Goal: Task Accomplishment & Management: Use online tool/utility

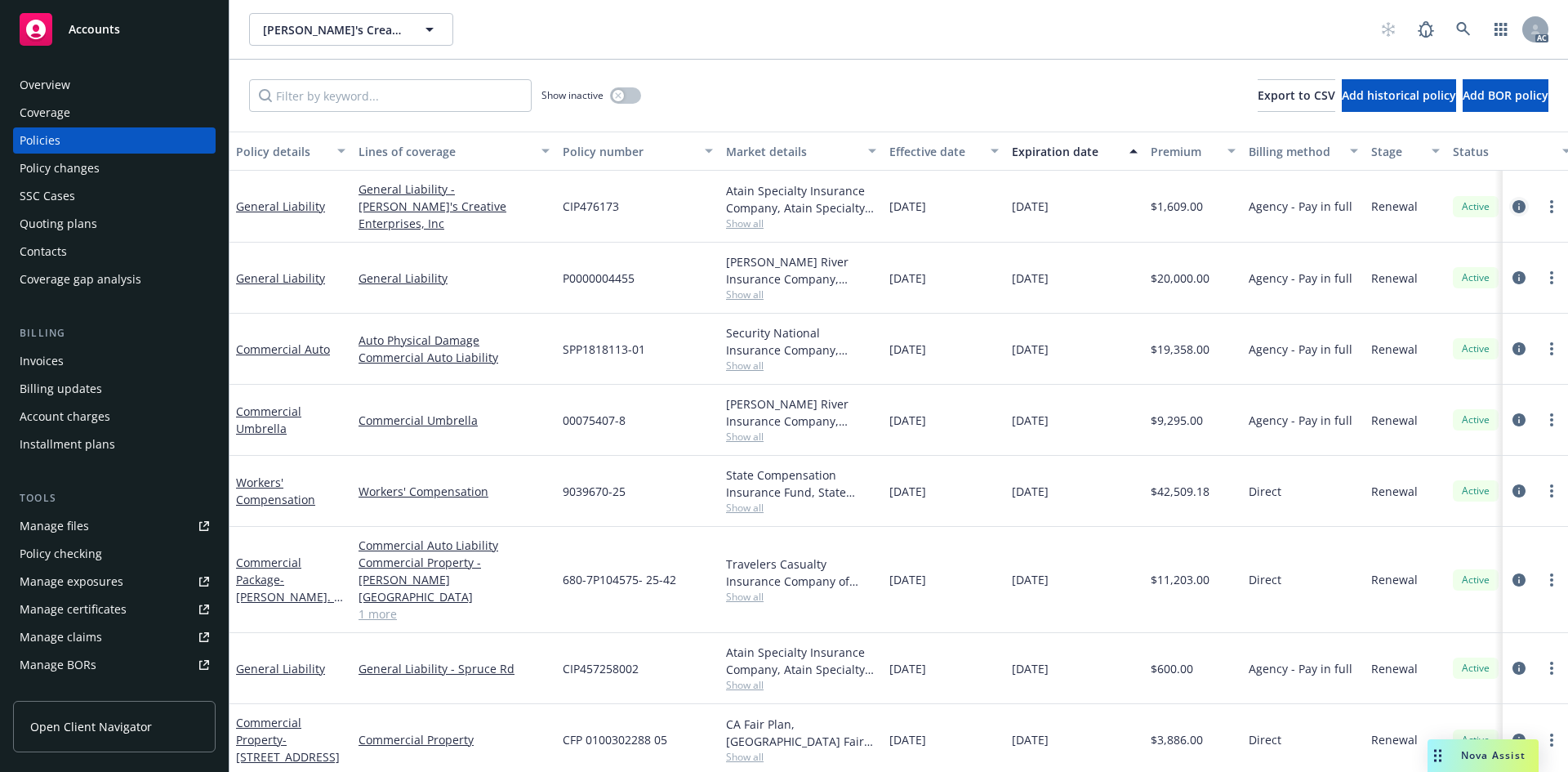
click at [1512, 208] on icon "circleInformation" at bounding box center [1519, 206] width 13 height 13
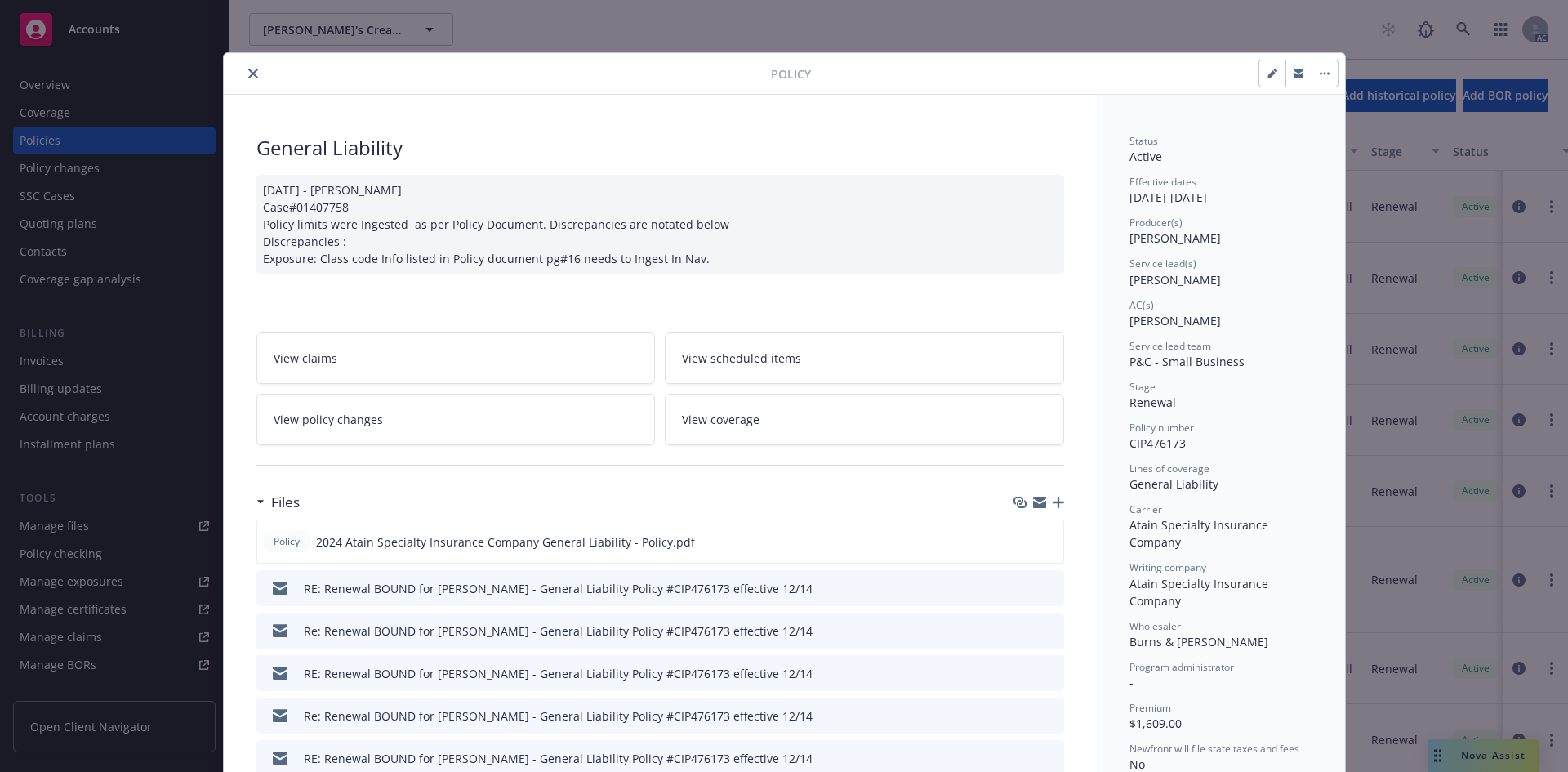
click at [248, 75] on icon "close" at bounding box center [253, 74] width 10 height 10
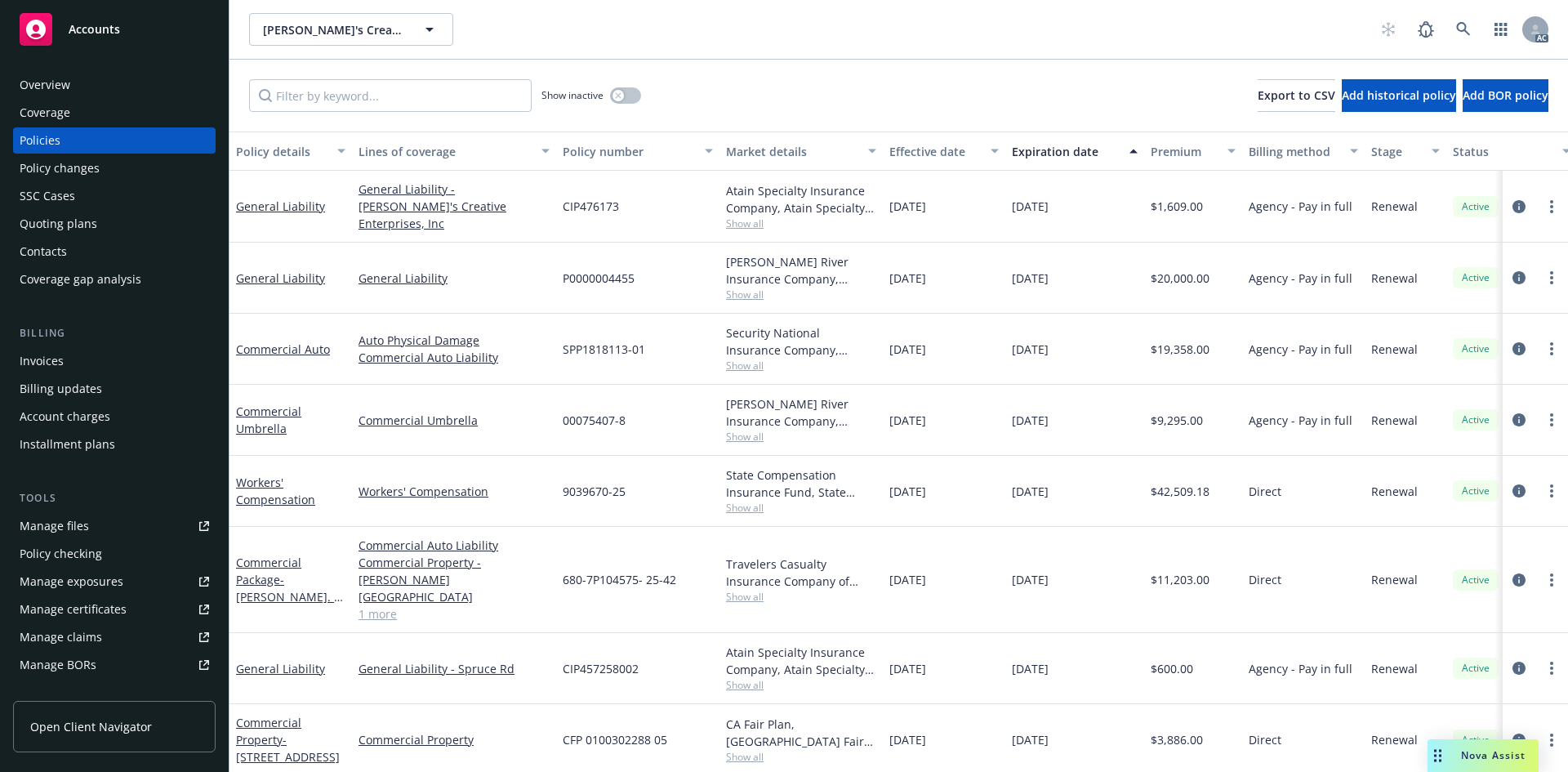
click at [625, 421] on span "00075407-8" at bounding box center [594, 420] width 63 height 17
click at [624, 281] on span "P0000004455" at bounding box center [599, 278] width 72 height 17
click at [645, 431] on div "00075407-8" at bounding box center [637, 420] width 163 height 71
click at [746, 291] on span "Show all" at bounding box center [801, 294] width 151 height 13
click at [1035, 397] on div "[DATE]" at bounding box center [1075, 420] width 139 height 71
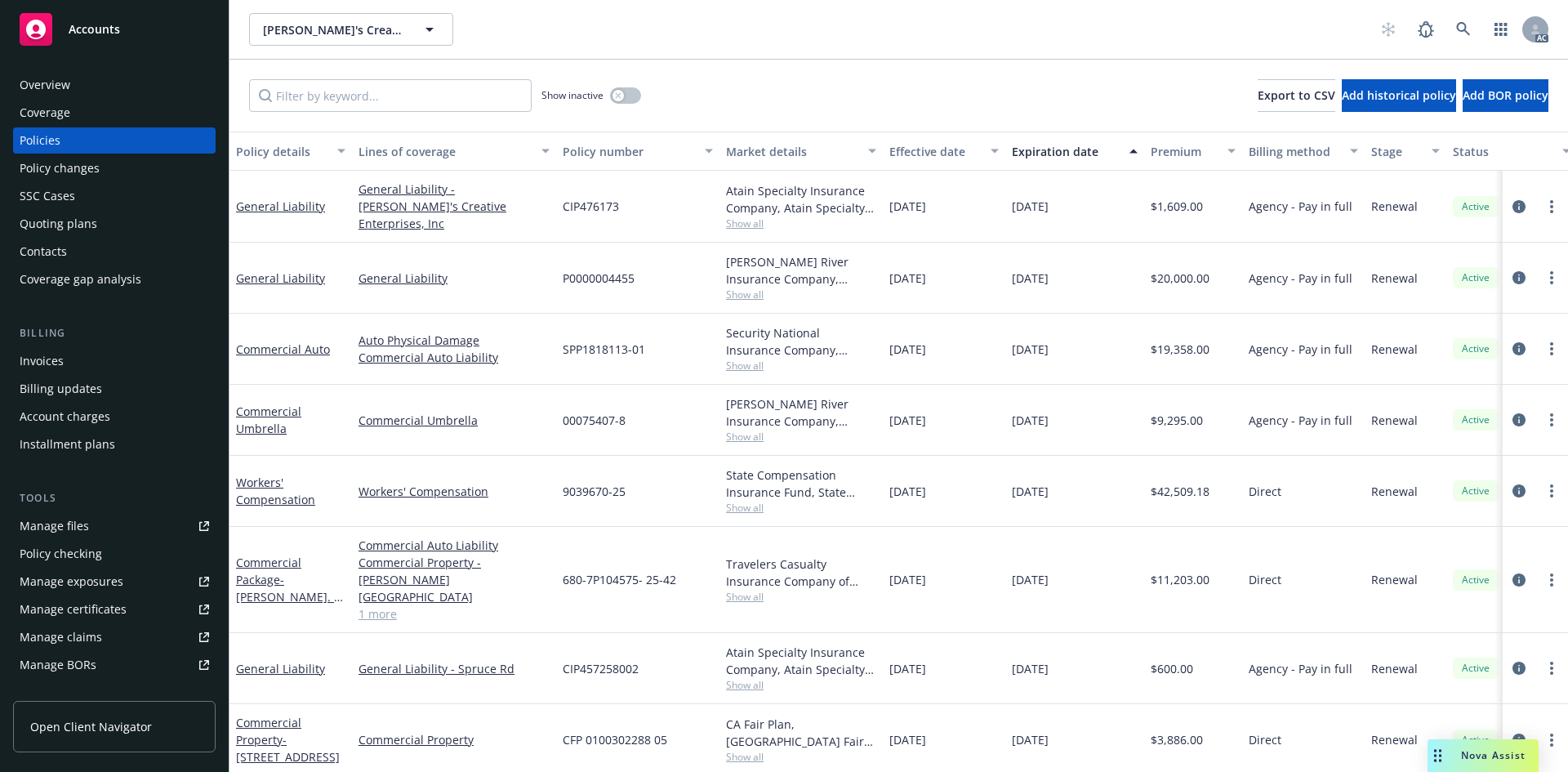
click at [760, 436] on span "Show all" at bounding box center [801, 436] width 151 height 13
click at [958, 421] on div "[DATE]" at bounding box center [944, 420] width 123 height 71
click at [1512, 273] on icon "circleInformation" at bounding box center [1519, 278] width 13 height 13
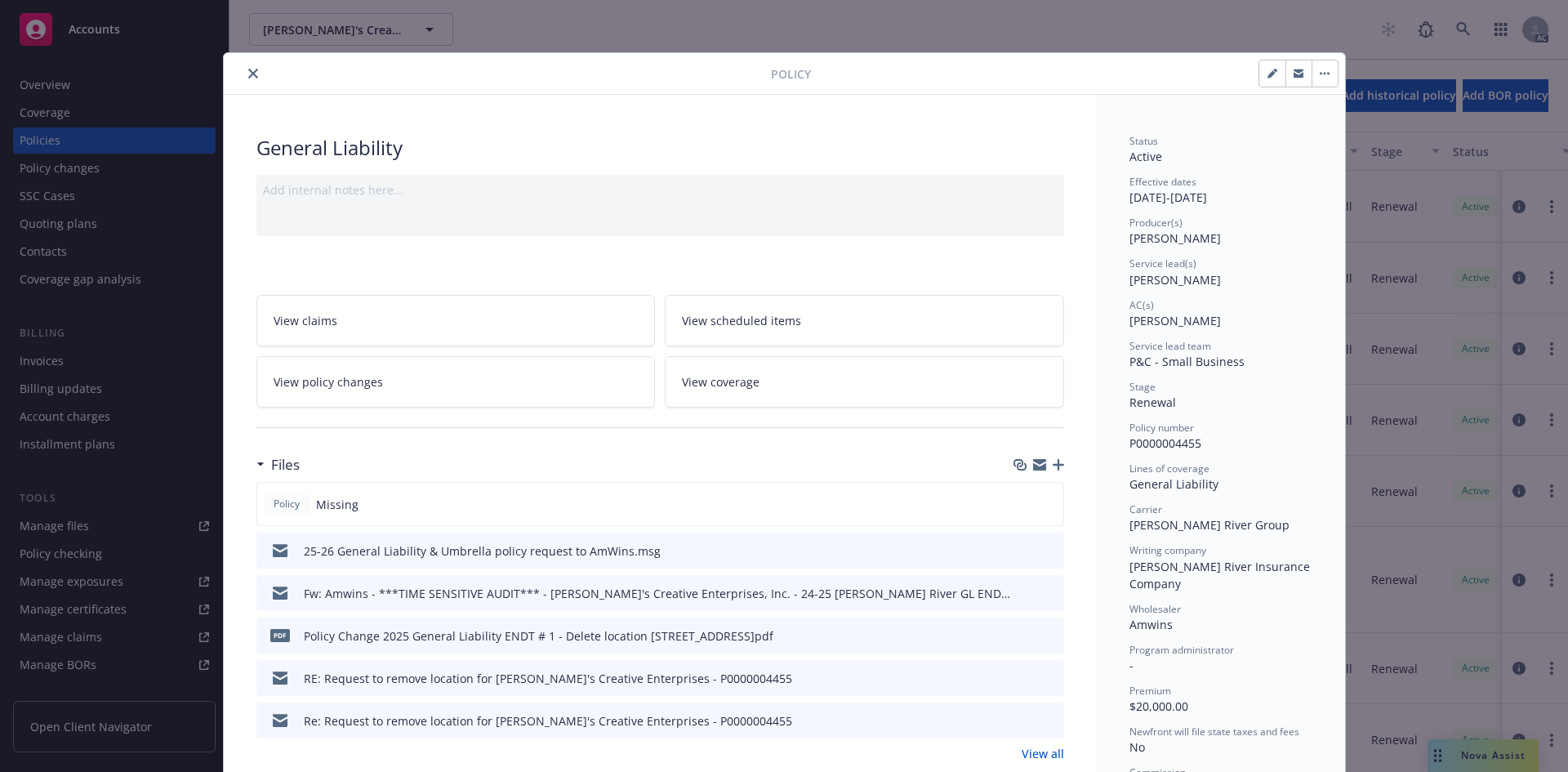
click at [248, 71] on icon "close" at bounding box center [253, 74] width 10 height 10
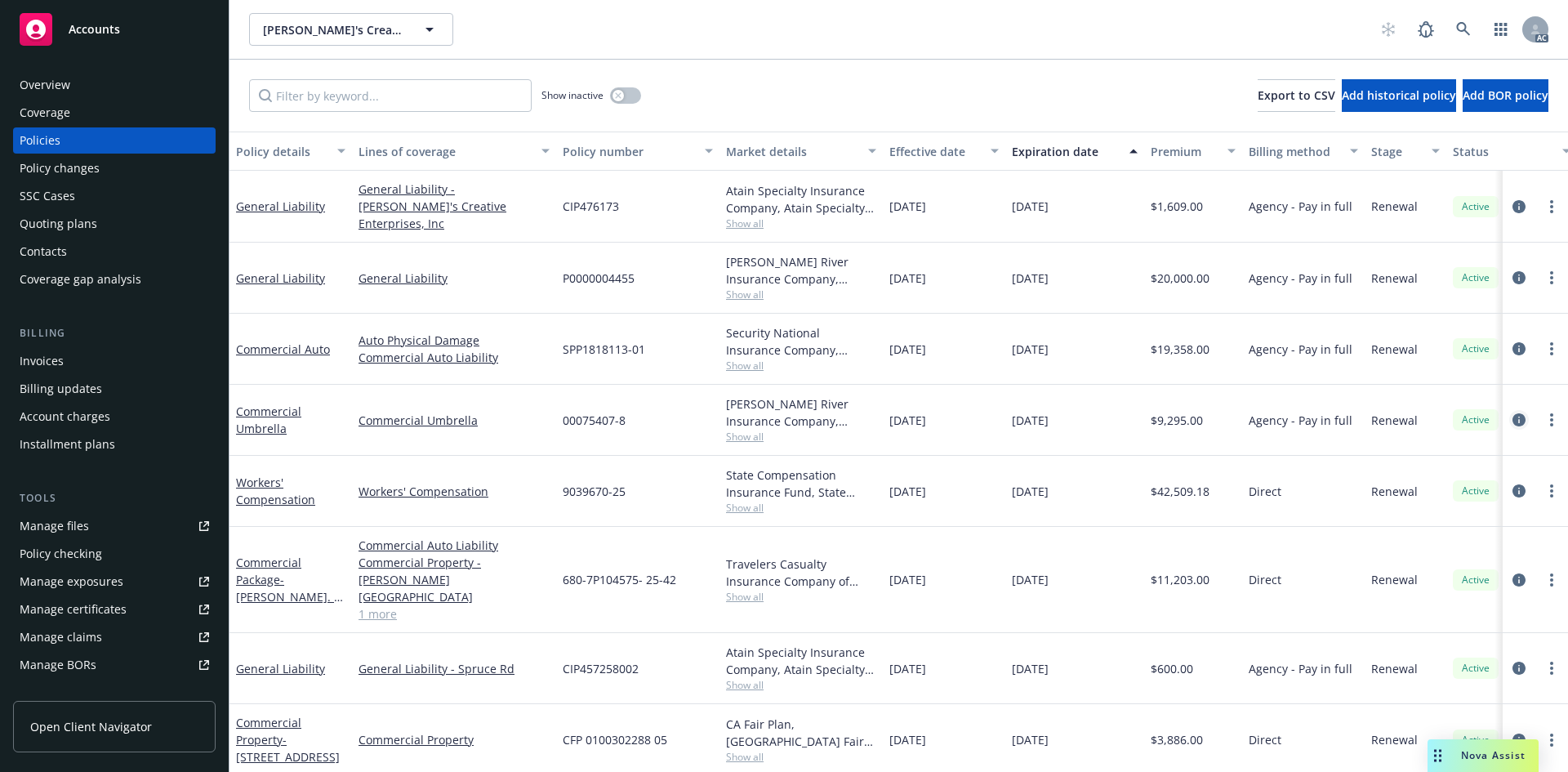
click at [1512, 420] on icon "circleInformation" at bounding box center [1519, 420] width 13 height 13
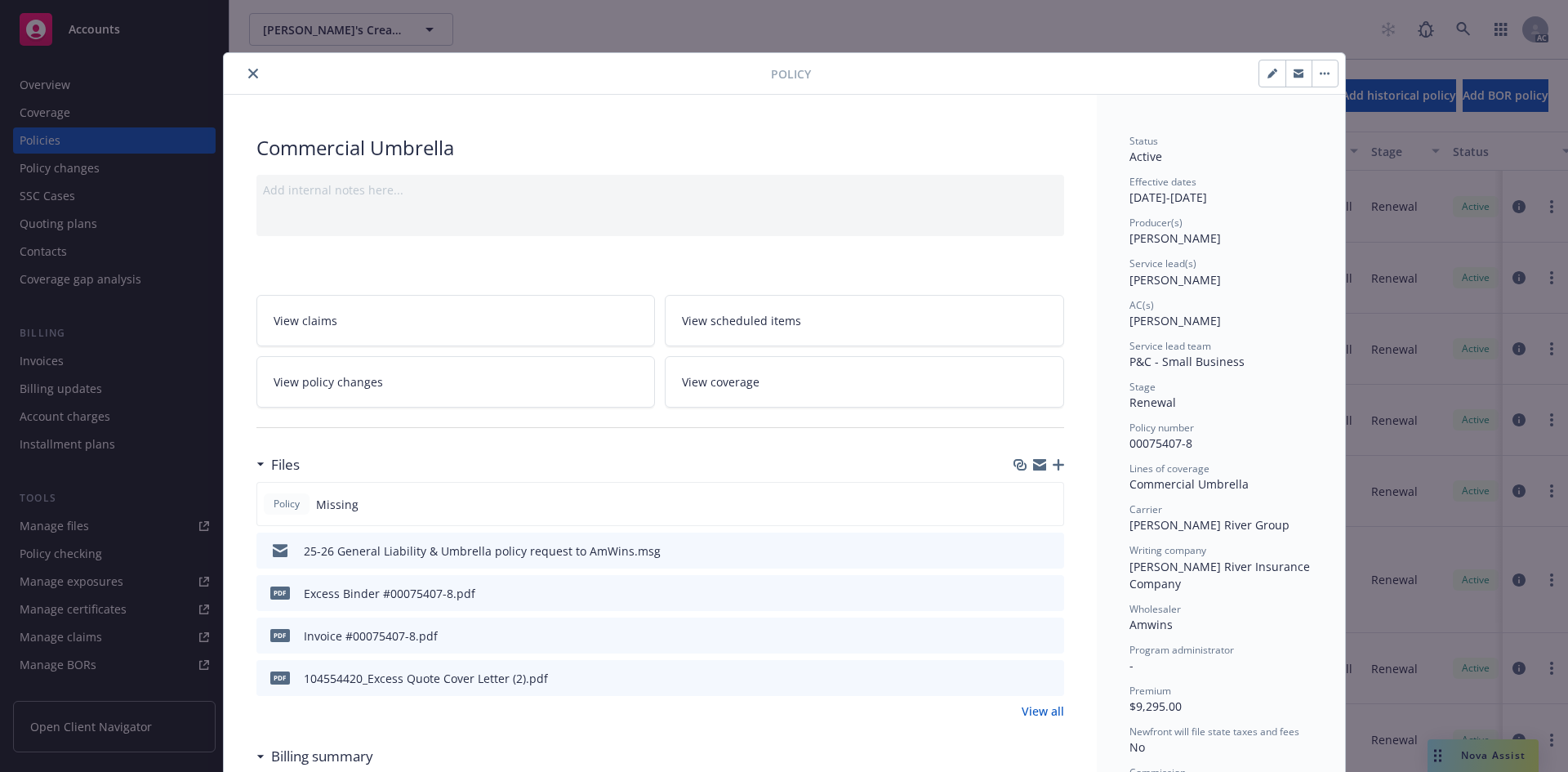
click at [1414, 262] on div "Policy Commercial Umbrella Add internal notes here... View claims View schedule…" at bounding box center [784, 386] width 1568 height 772
click at [248, 74] on icon "close" at bounding box center [253, 74] width 10 height 10
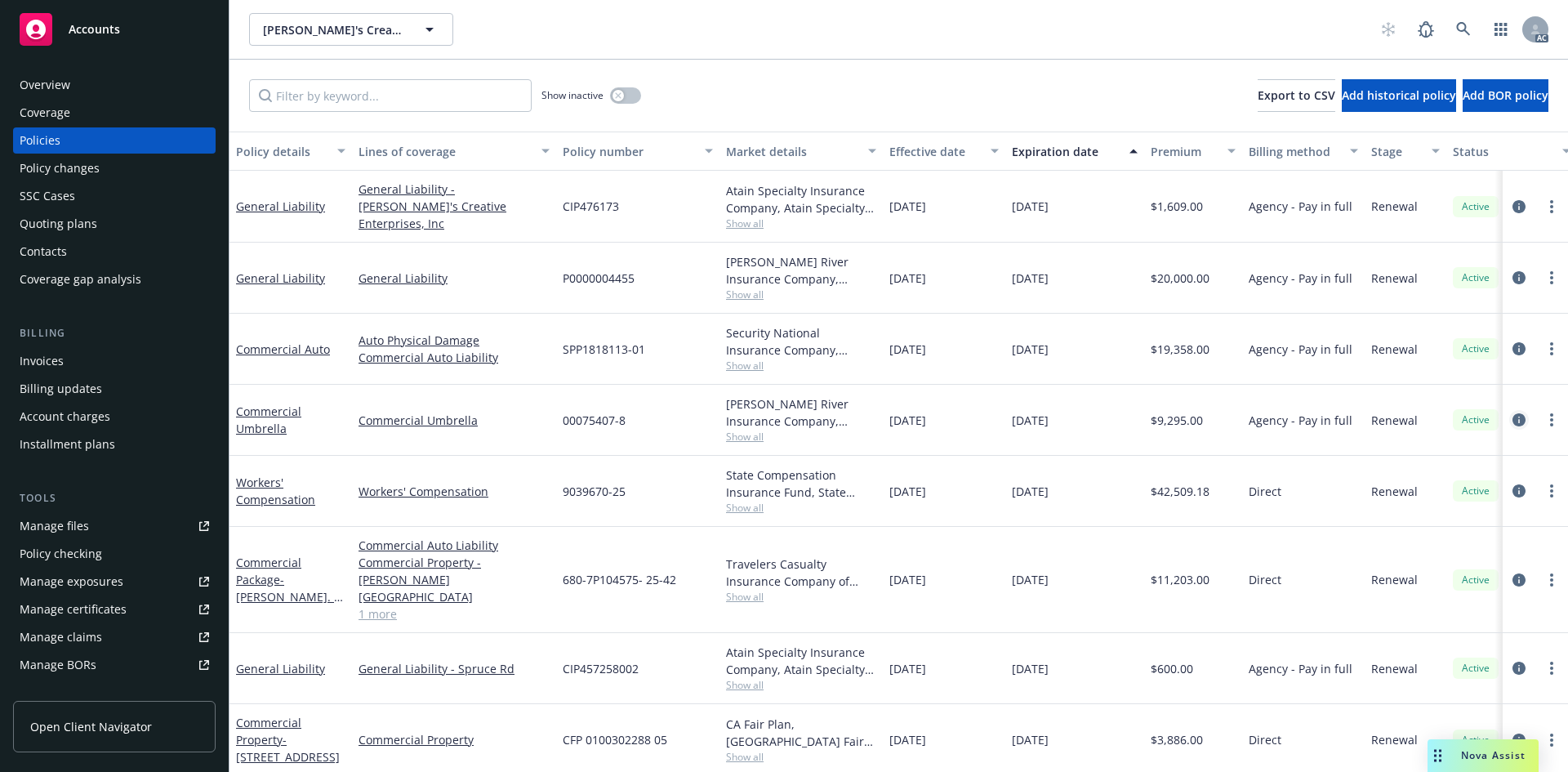
click at [1512, 418] on icon "circleInformation" at bounding box center [1519, 420] width 13 height 13
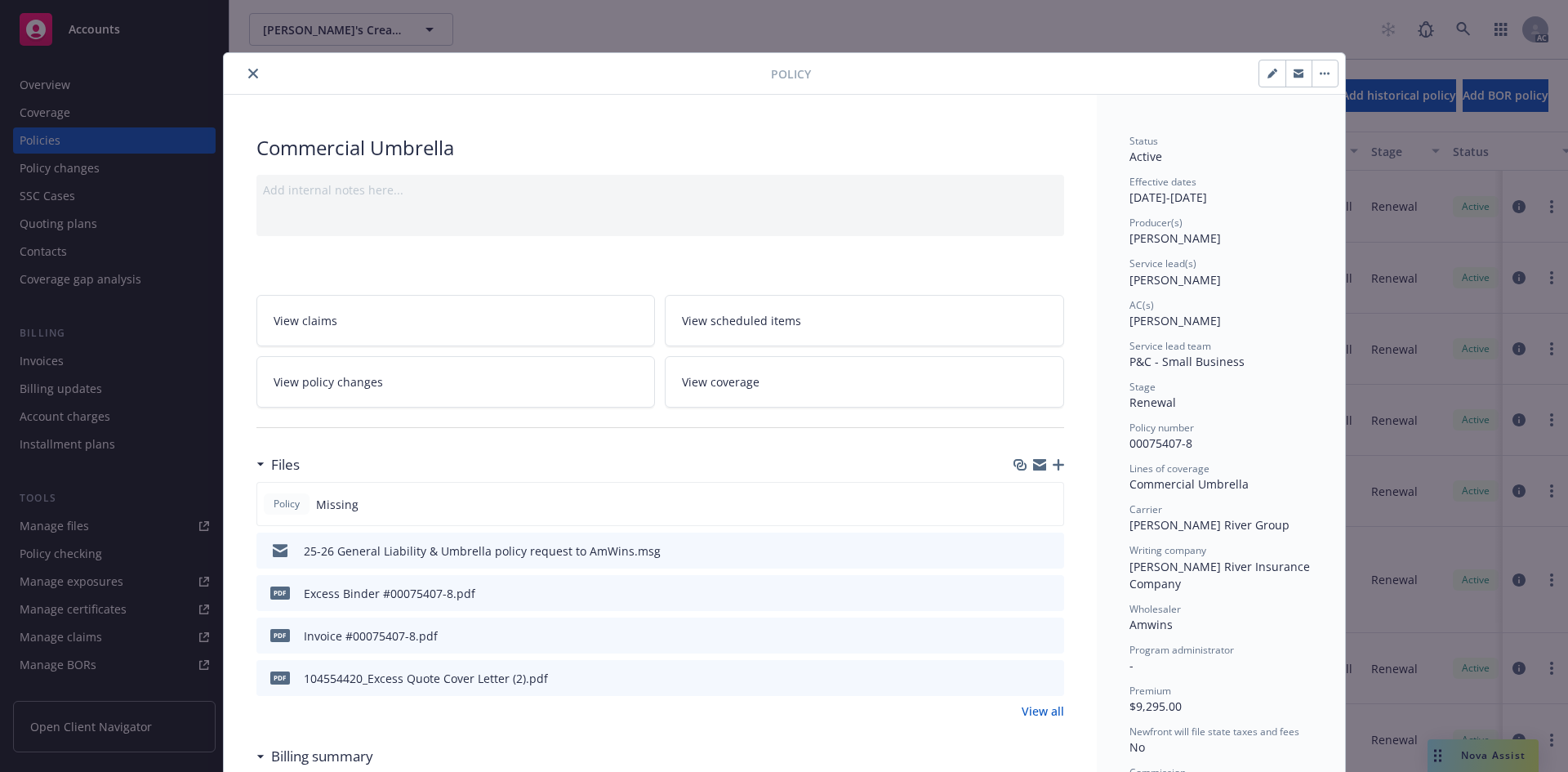
click at [248, 78] on icon "close" at bounding box center [253, 74] width 10 height 10
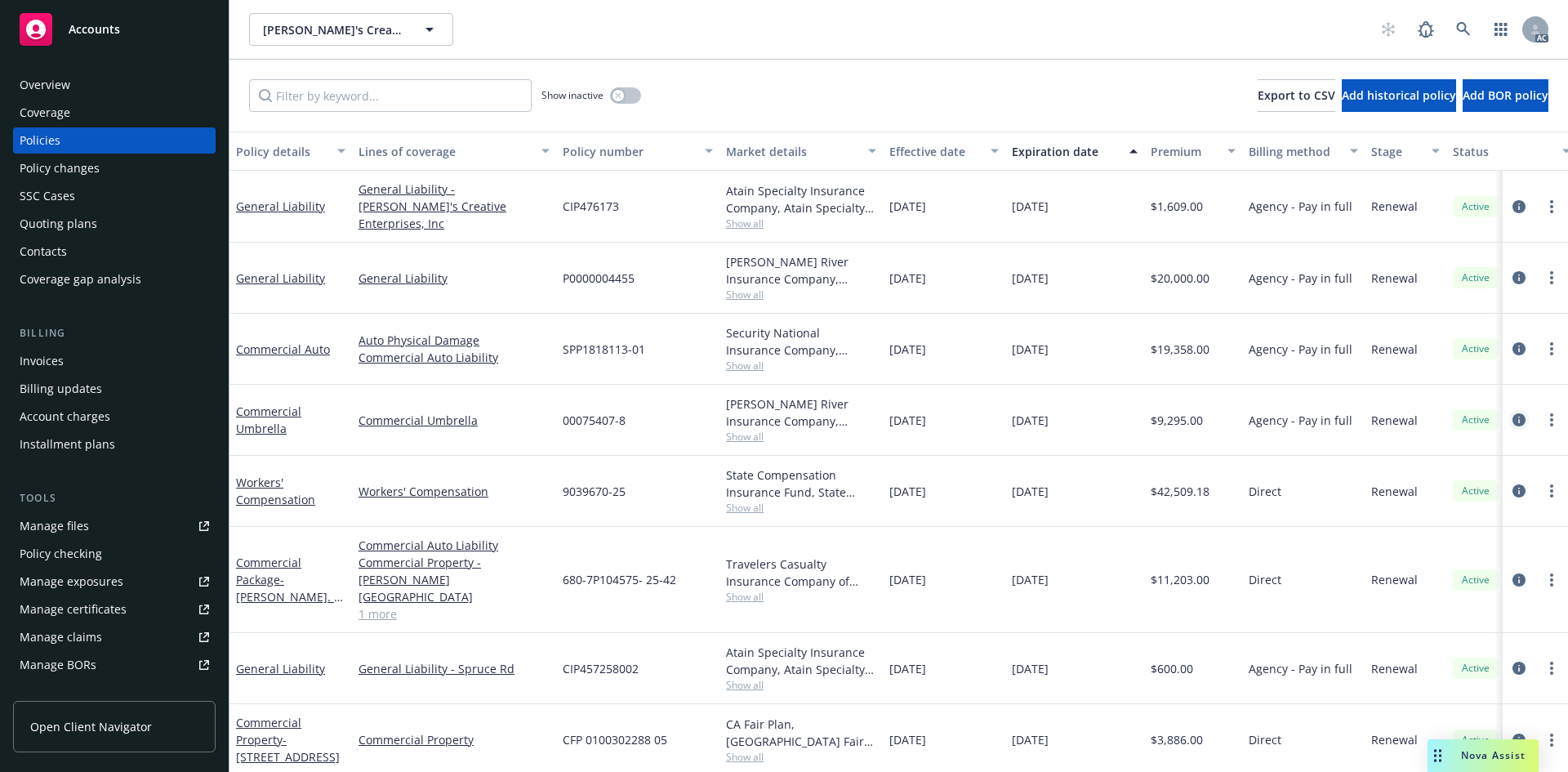
click at [1512, 415] on icon "circleInformation" at bounding box center [1519, 420] width 13 height 13
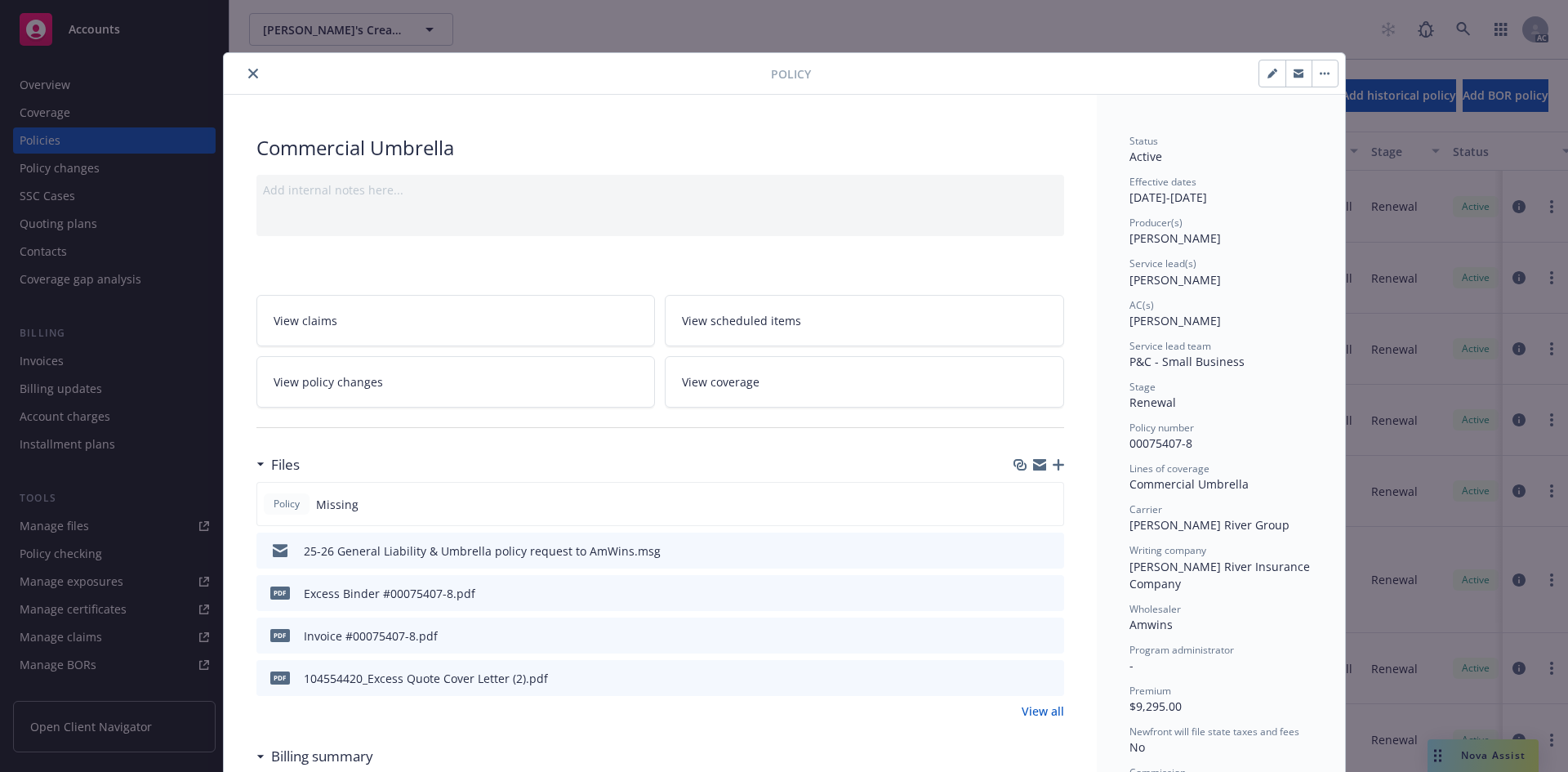
scroll to position [49, 0]
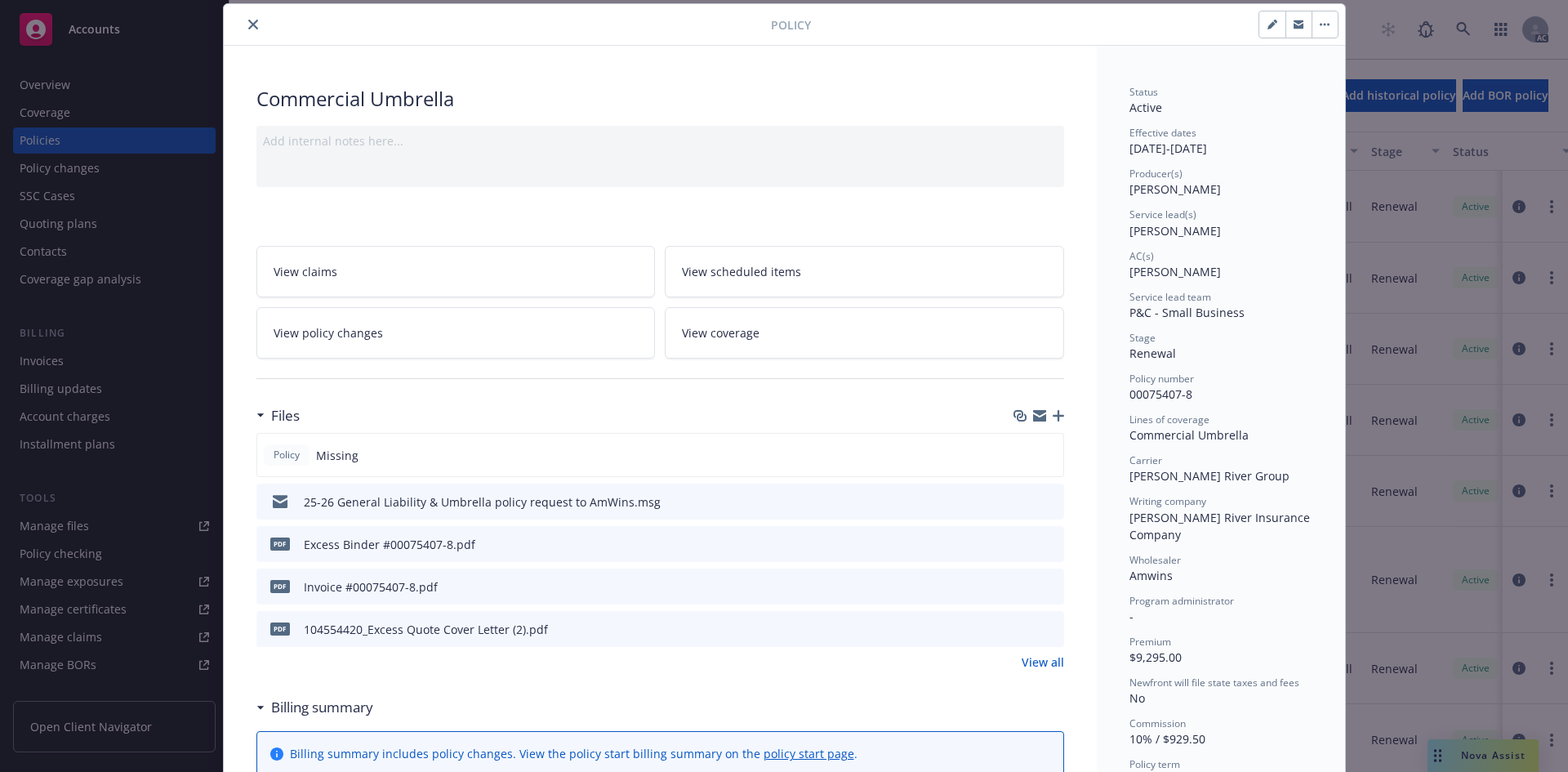
click at [244, 23] on button "close" at bounding box center [254, 24] width 20 height 20
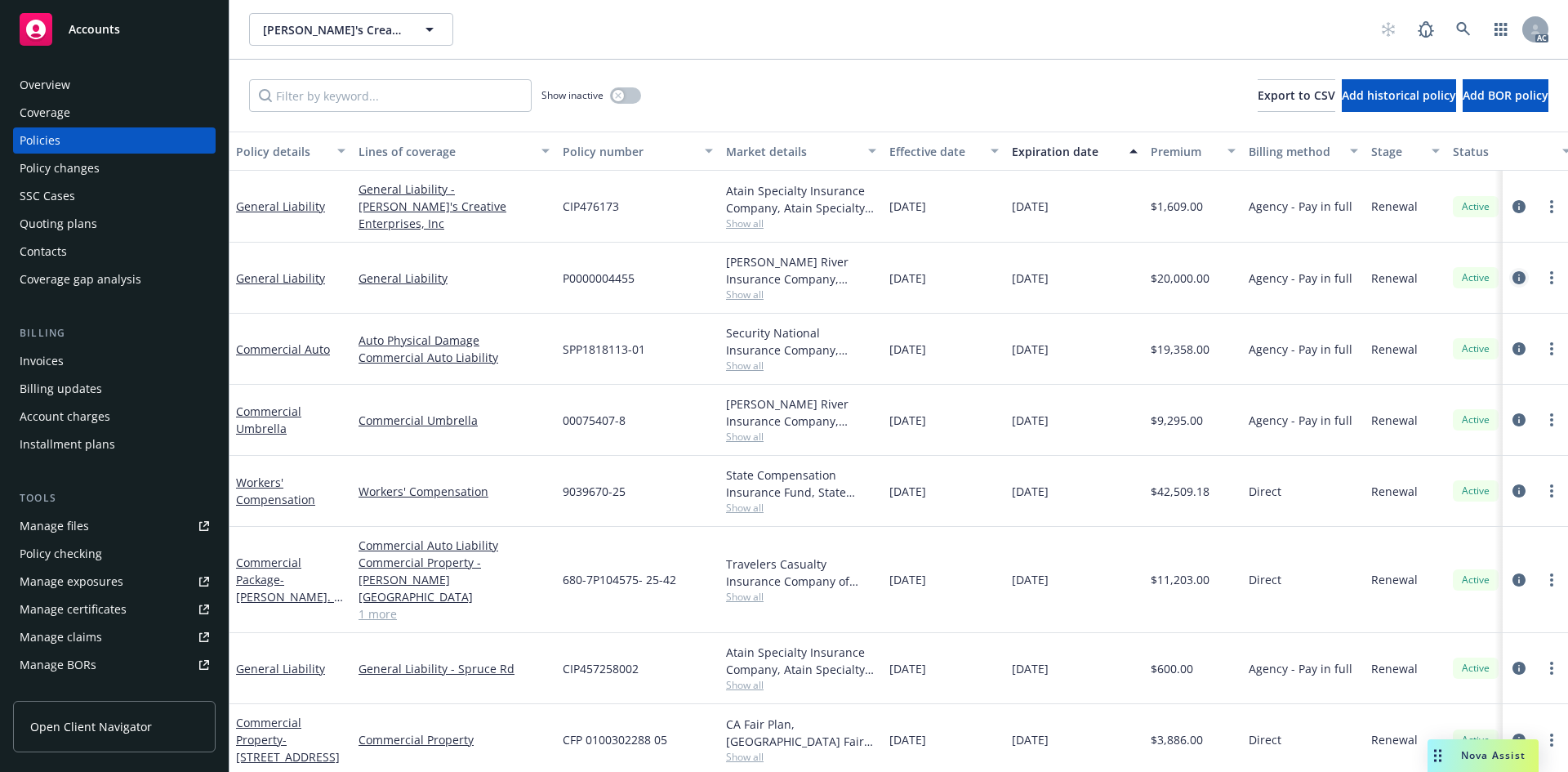
click at [1512, 277] on icon "circleInformation" at bounding box center [1519, 278] width 13 height 13
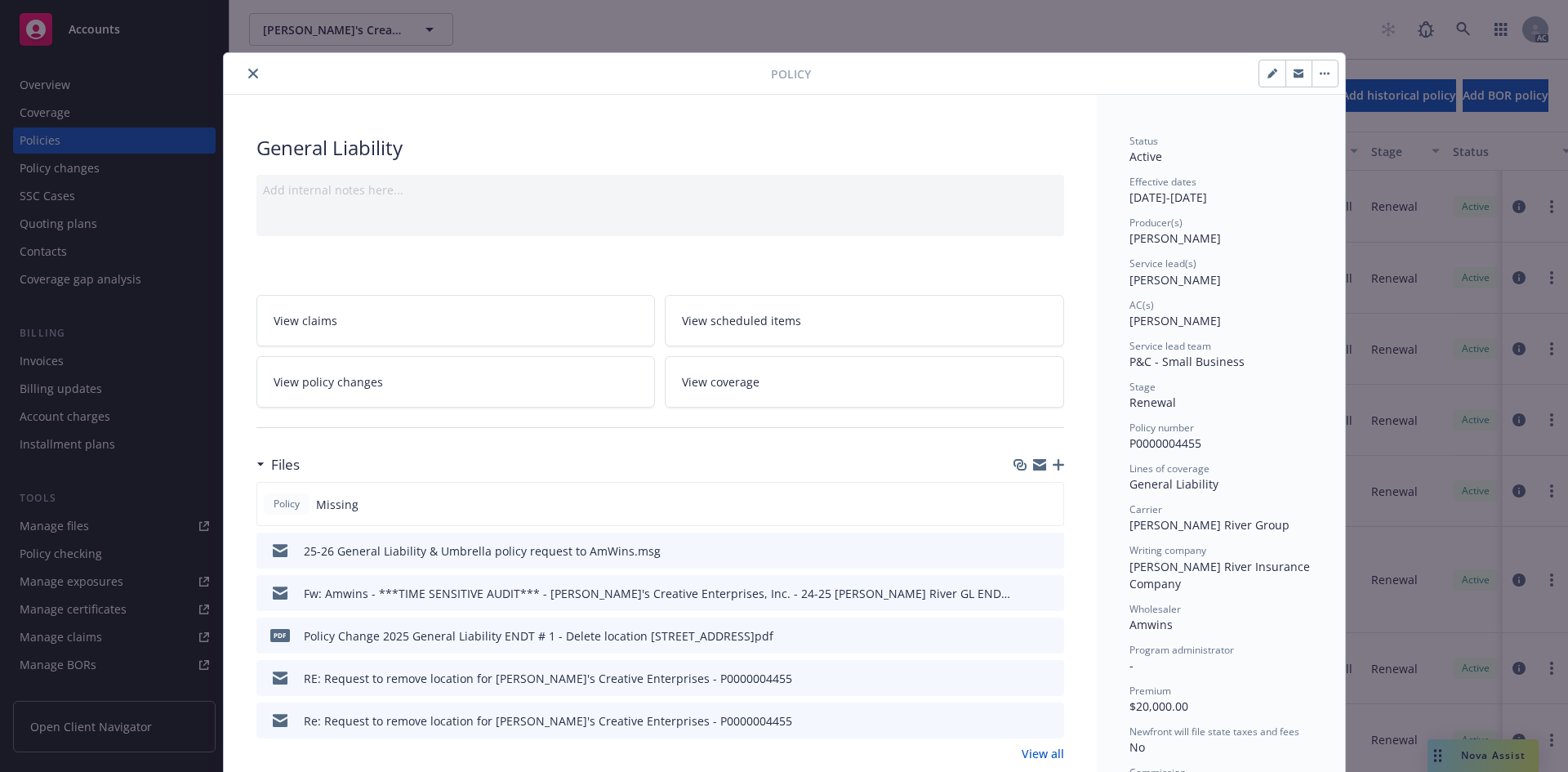
scroll to position [49, 0]
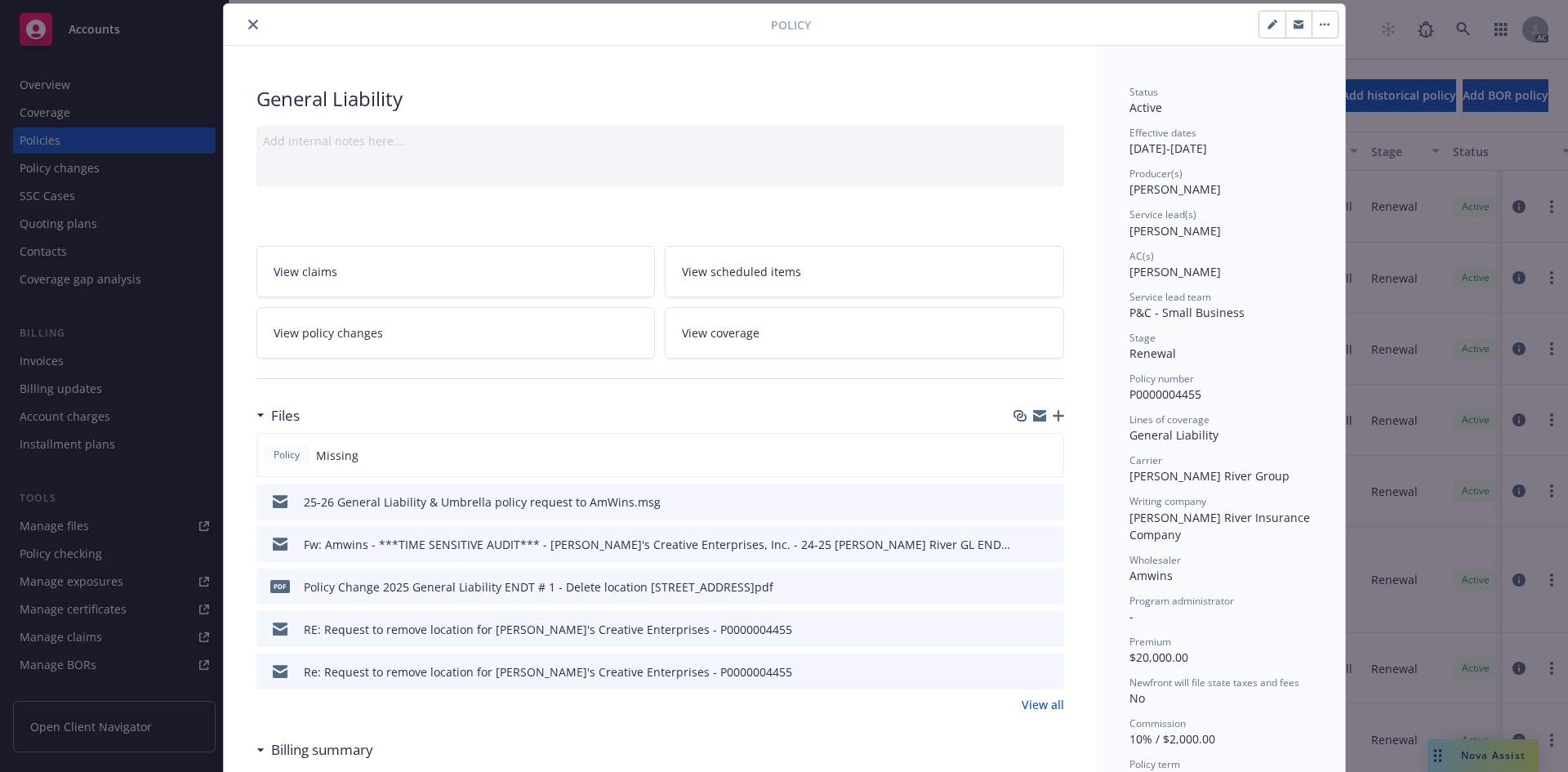
click at [248, 23] on icon "close" at bounding box center [253, 24] width 10 height 10
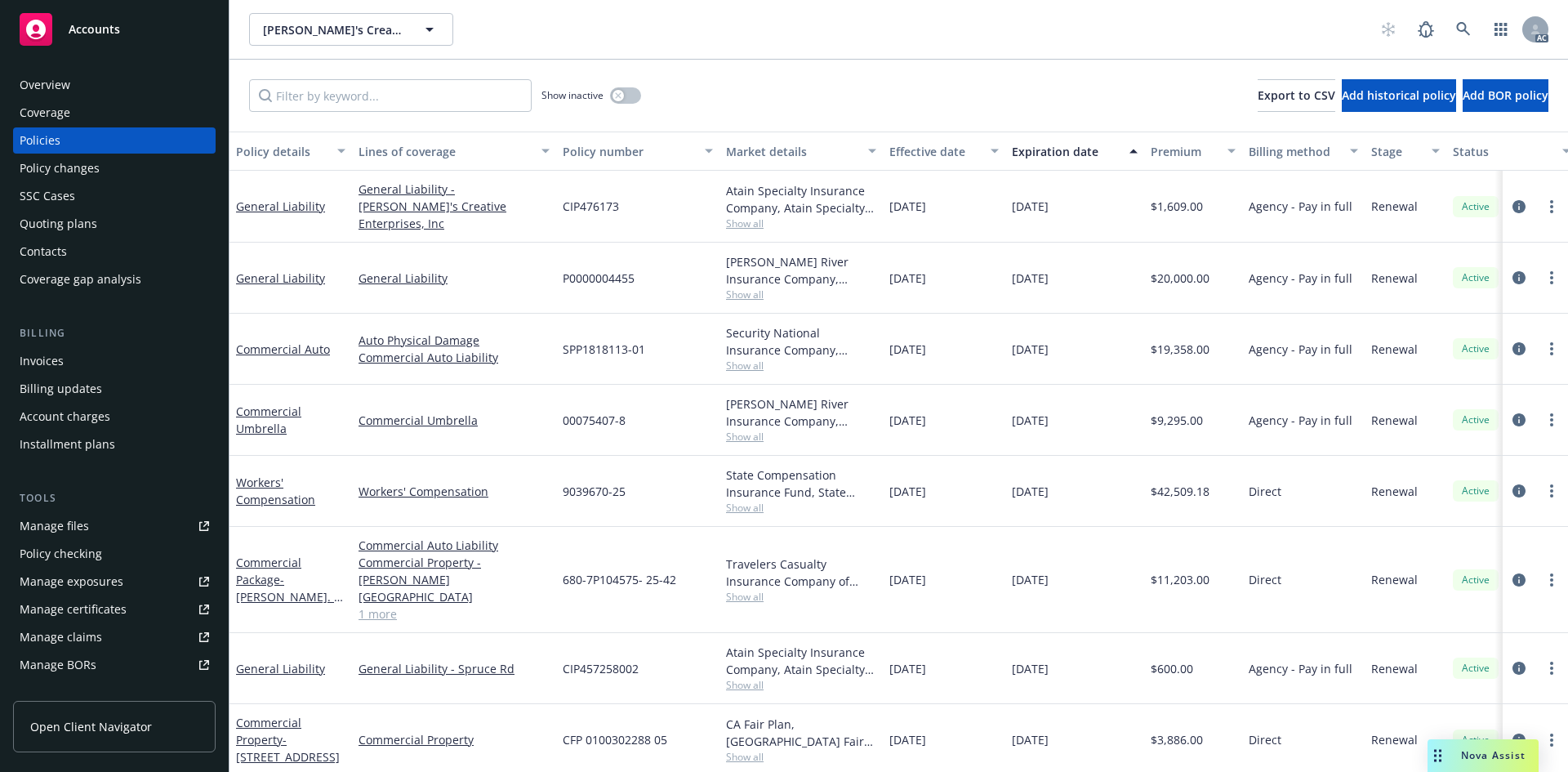
click at [611, 272] on span "P0000004455" at bounding box center [599, 278] width 72 height 17
click at [1512, 276] on icon "circleInformation" at bounding box center [1519, 278] width 13 height 13
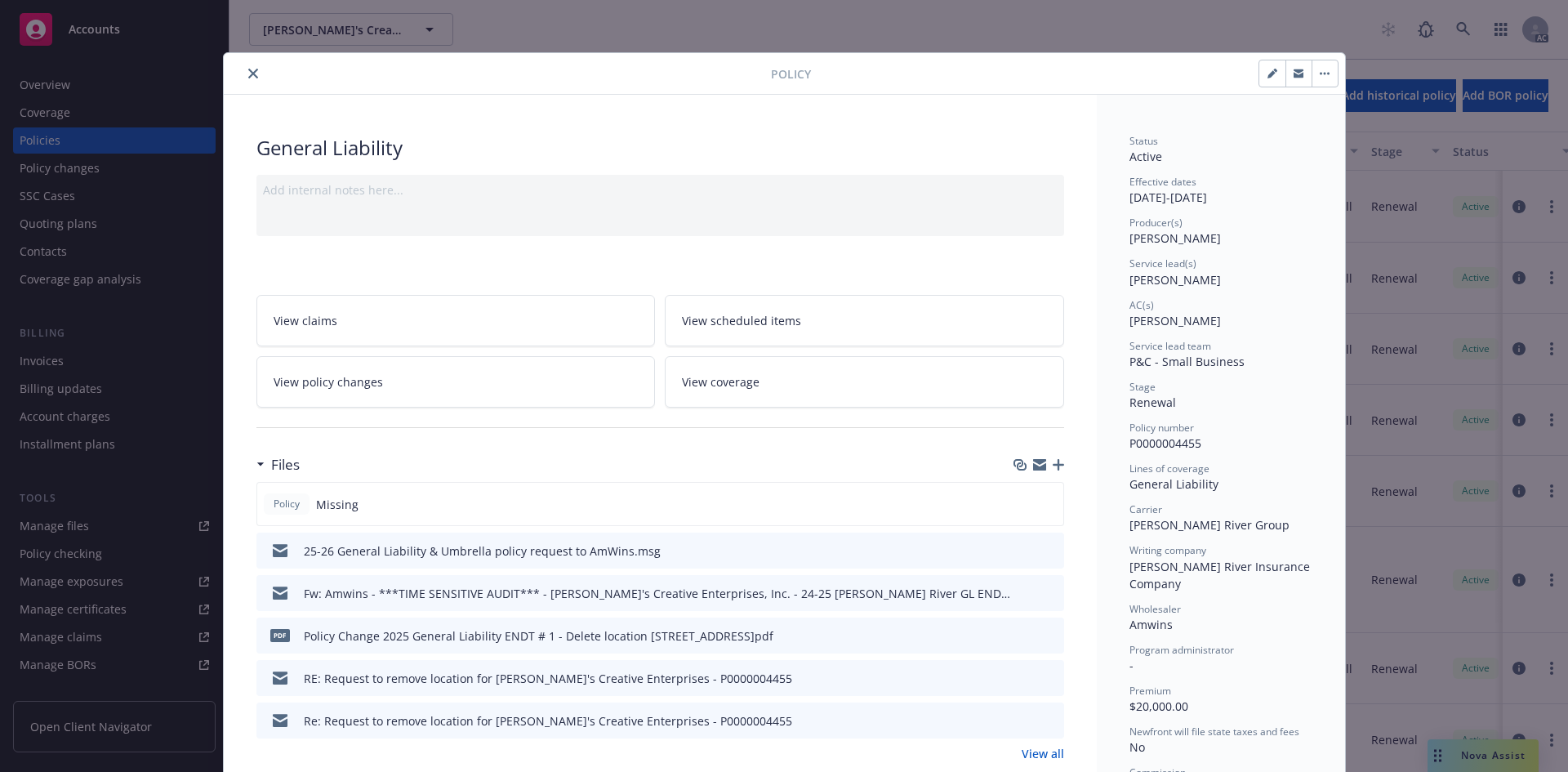
scroll to position [49, 0]
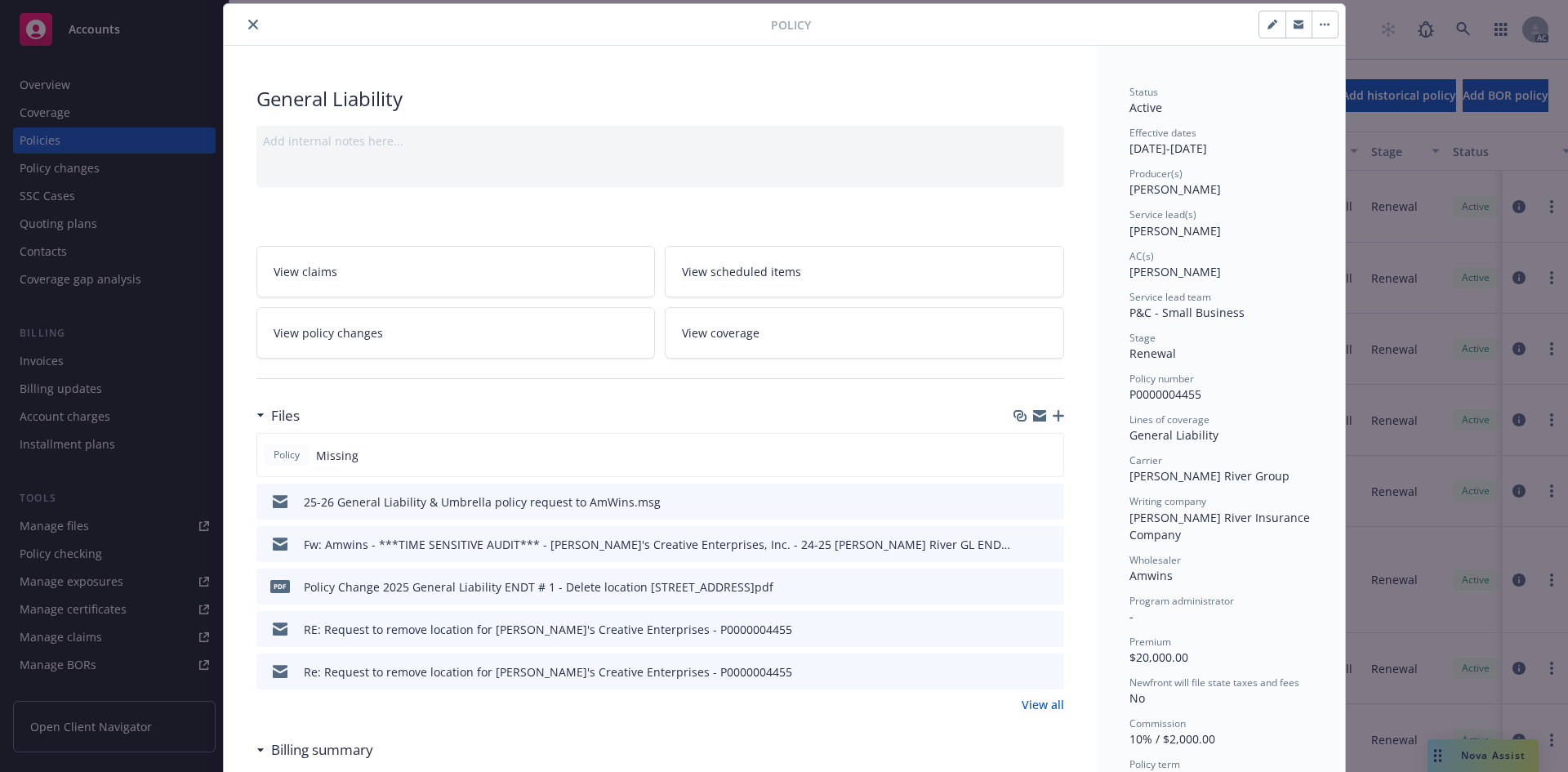
click at [248, 23] on icon "close" at bounding box center [253, 24] width 10 height 10
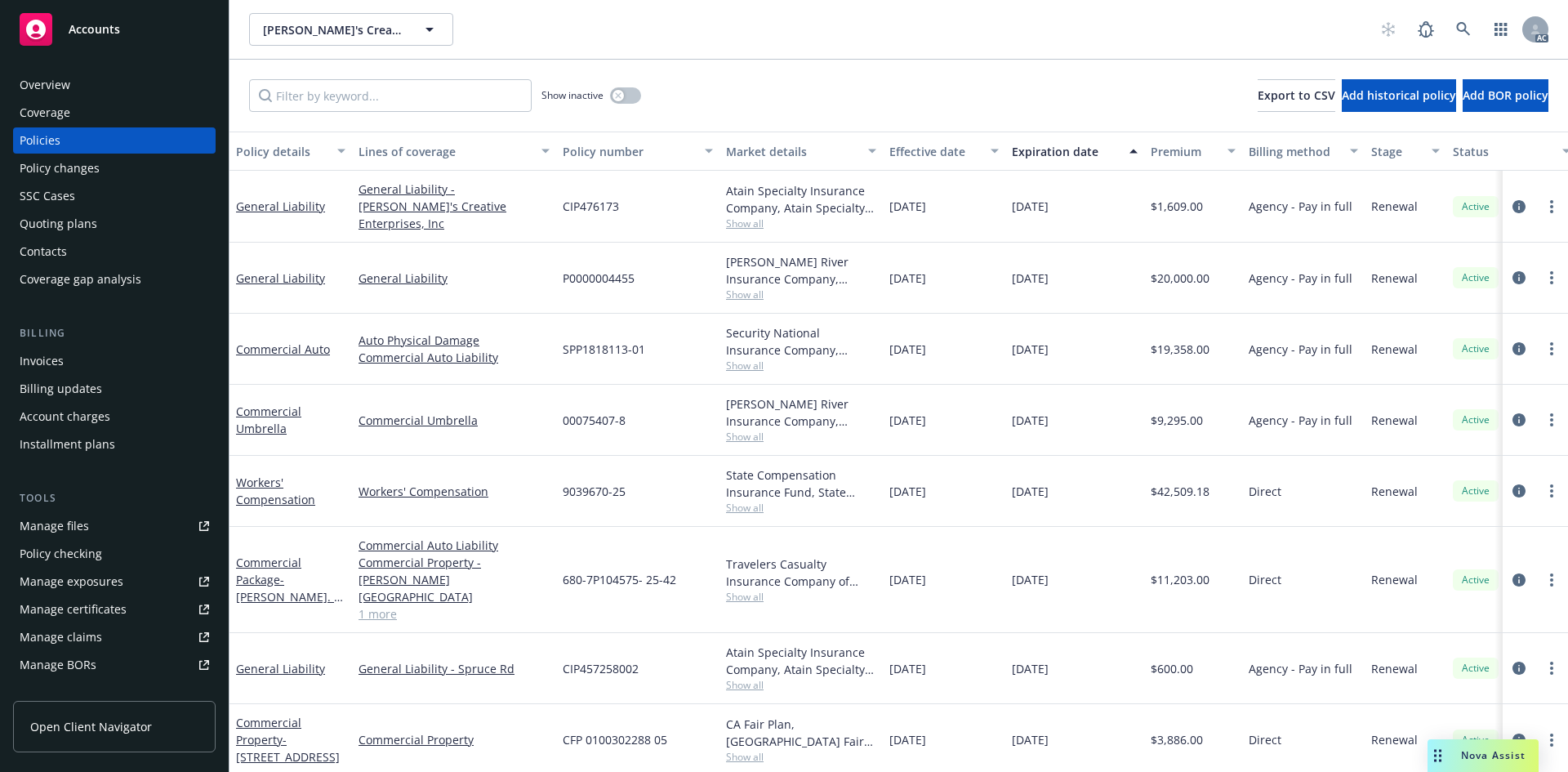
click at [588, 277] on span "P0000004455" at bounding box center [599, 278] width 72 height 17
click at [609, 419] on span "00075407-8" at bounding box center [594, 420] width 63 height 17
click at [748, 267] on div "[PERSON_NAME] River Insurance Company, [PERSON_NAME] River Group, Amwins" at bounding box center [801, 270] width 151 height 34
click at [749, 404] on div "[PERSON_NAME] River Insurance Company, [PERSON_NAME] River Group, Amwins" at bounding box center [801, 412] width 151 height 34
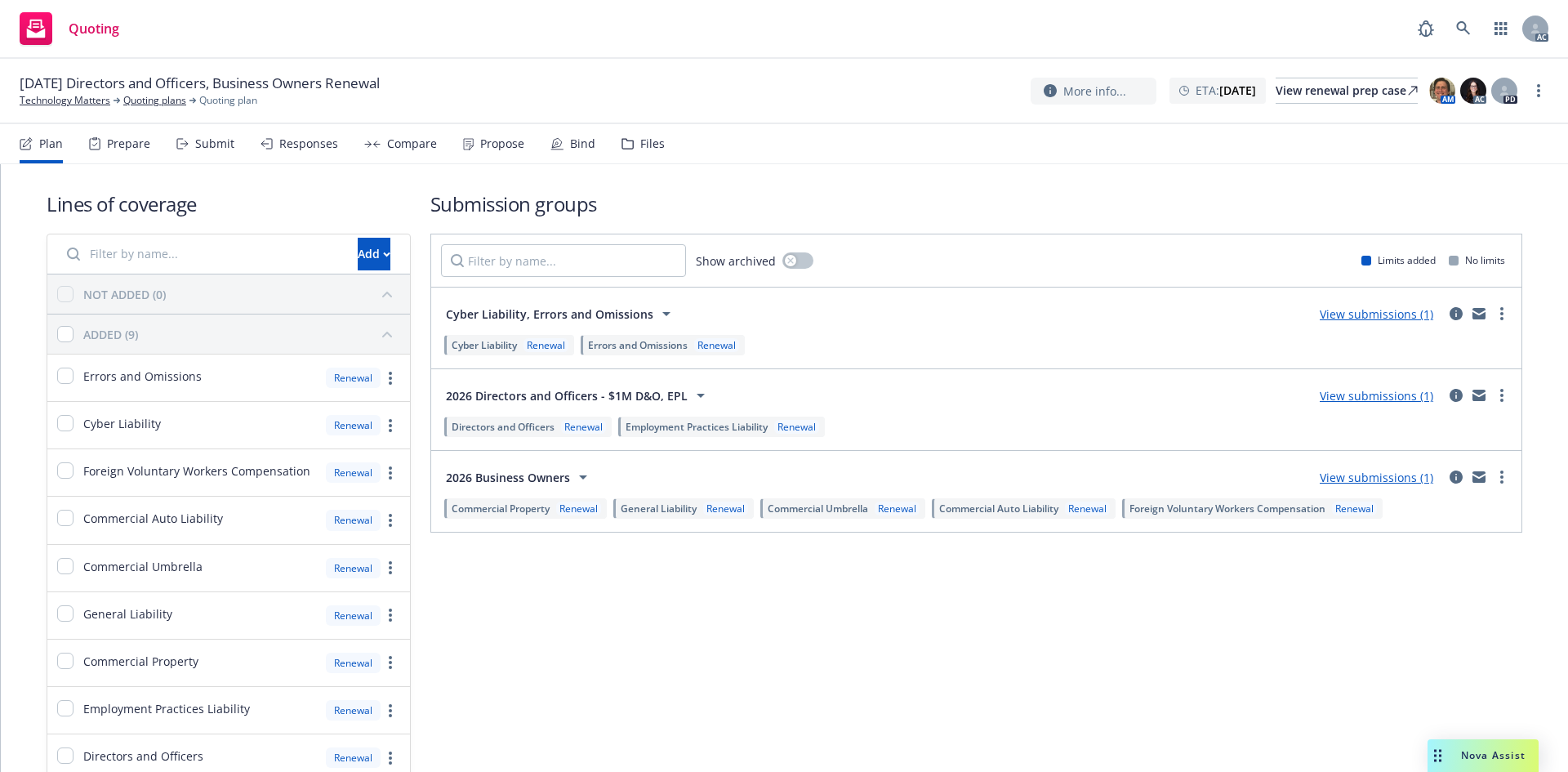
click at [209, 155] on div "Submit" at bounding box center [205, 143] width 58 height 39
